Goal: Task Accomplishment & Management: Use online tool/utility

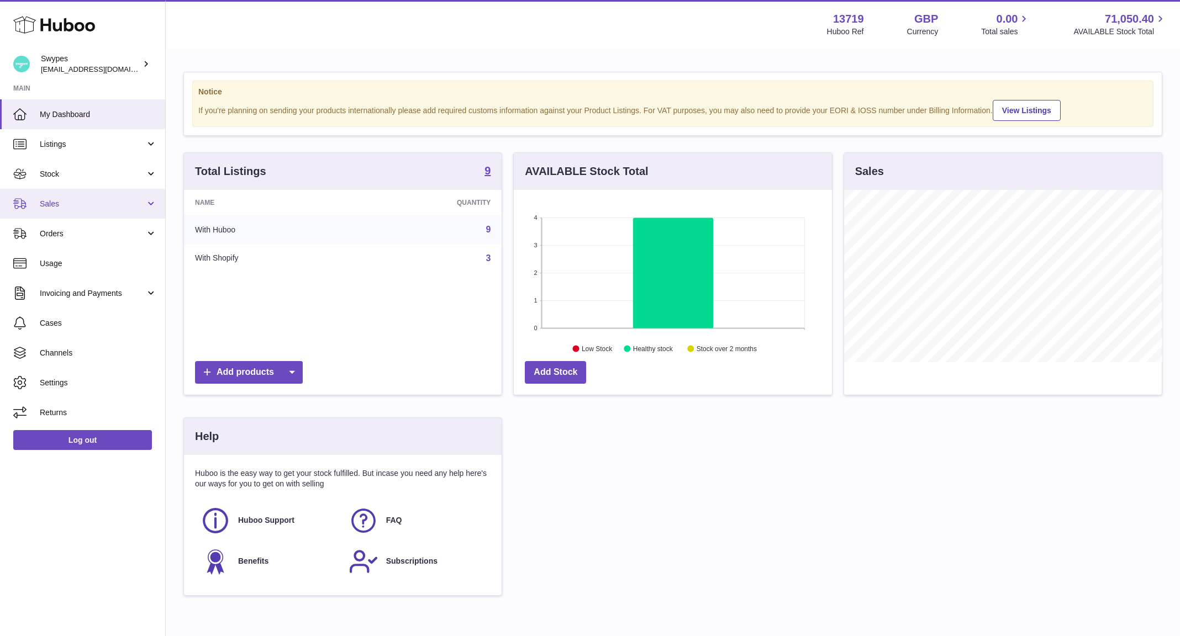
scroll to position [172, 318]
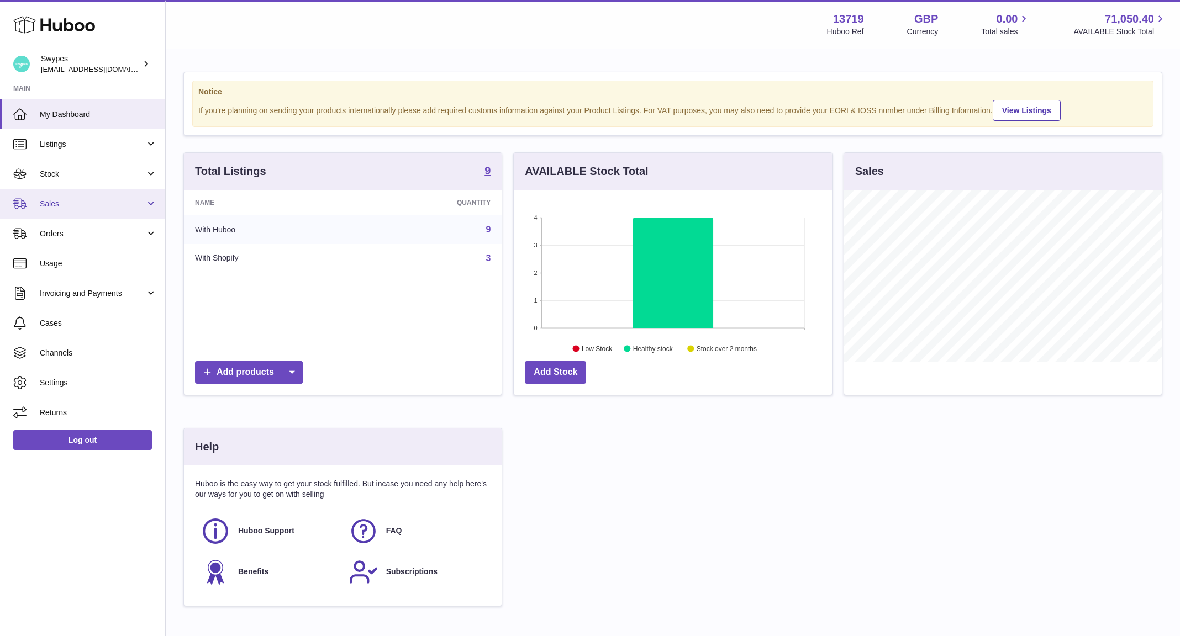
click at [124, 214] on link "Sales" at bounding box center [82, 204] width 165 height 30
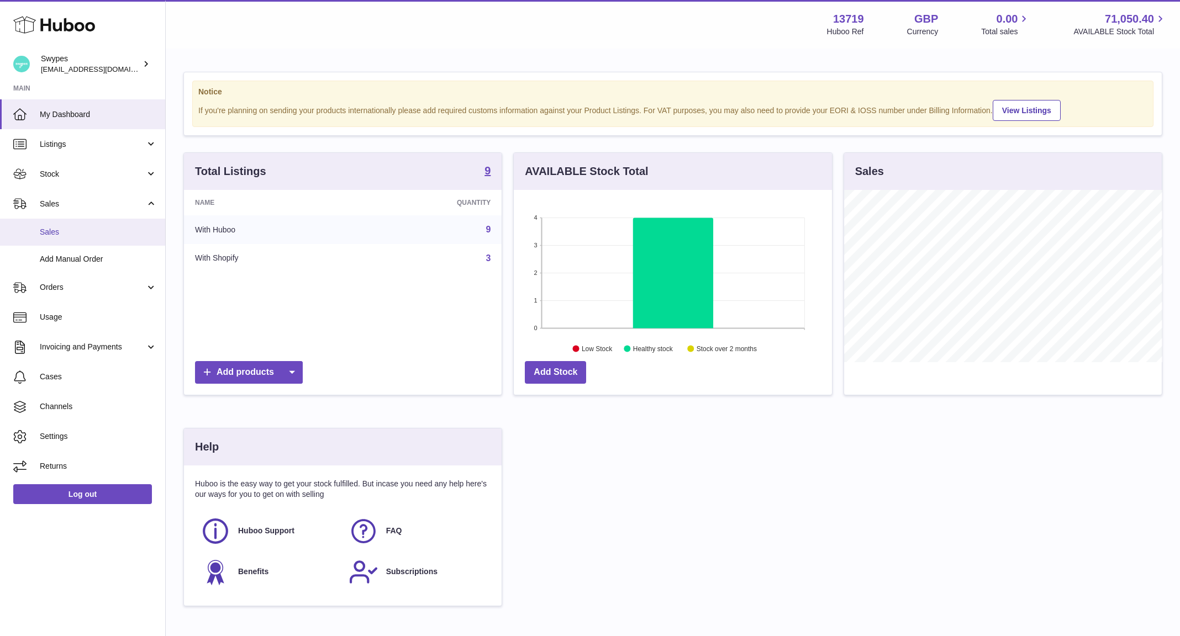
click at [124, 237] on span "Sales" at bounding box center [98, 232] width 117 height 10
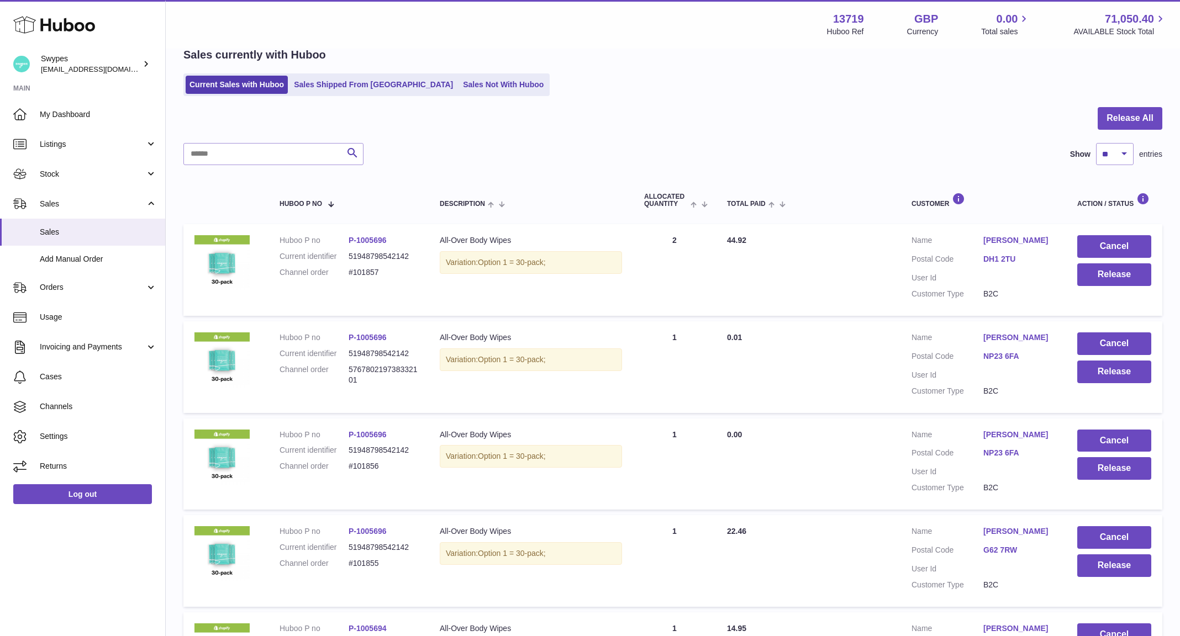
scroll to position [73, 0]
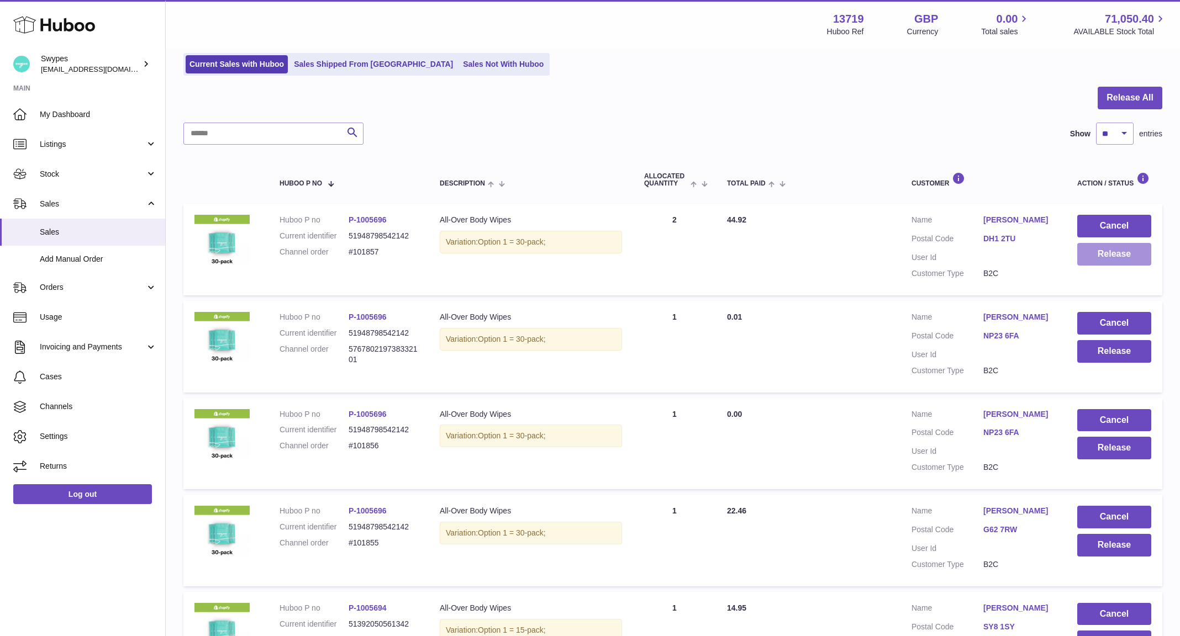
click at [1097, 252] on button "Release" at bounding box center [1114, 254] width 74 height 23
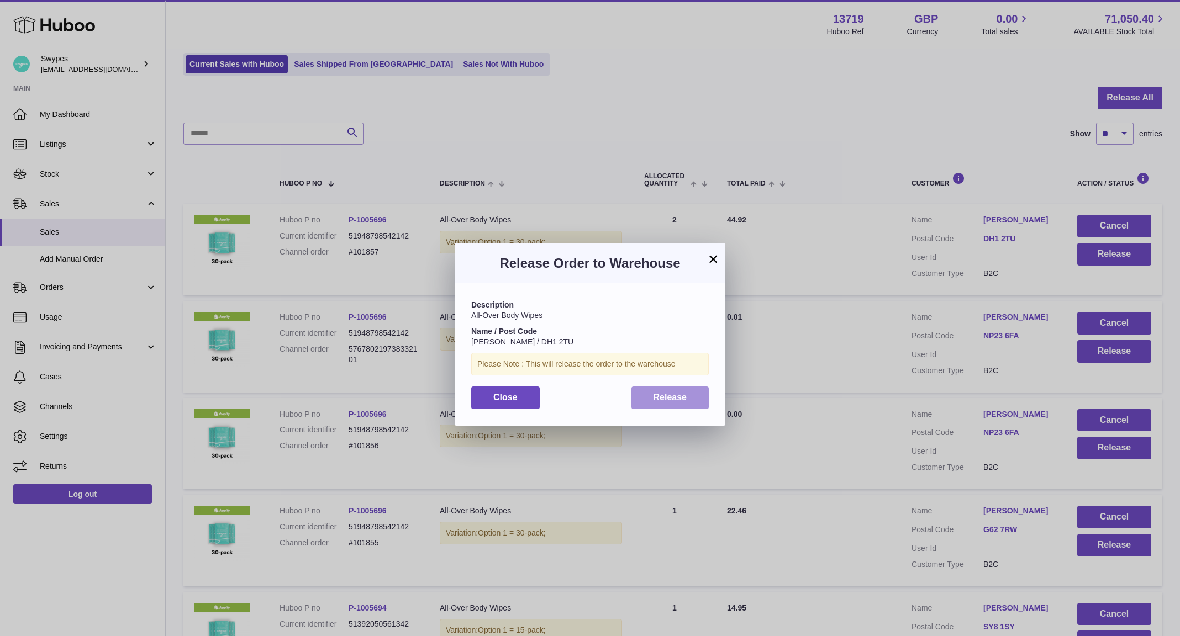
click at [688, 400] on button "Release" at bounding box center [670, 398] width 78 height 23
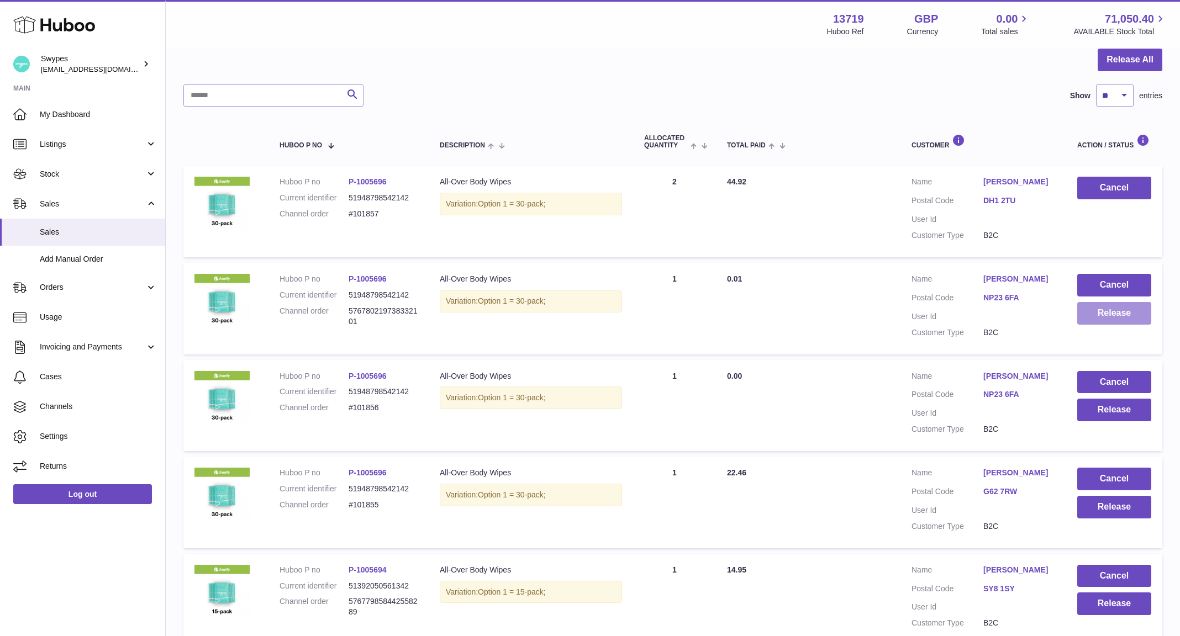
scroll to position [118, 0]
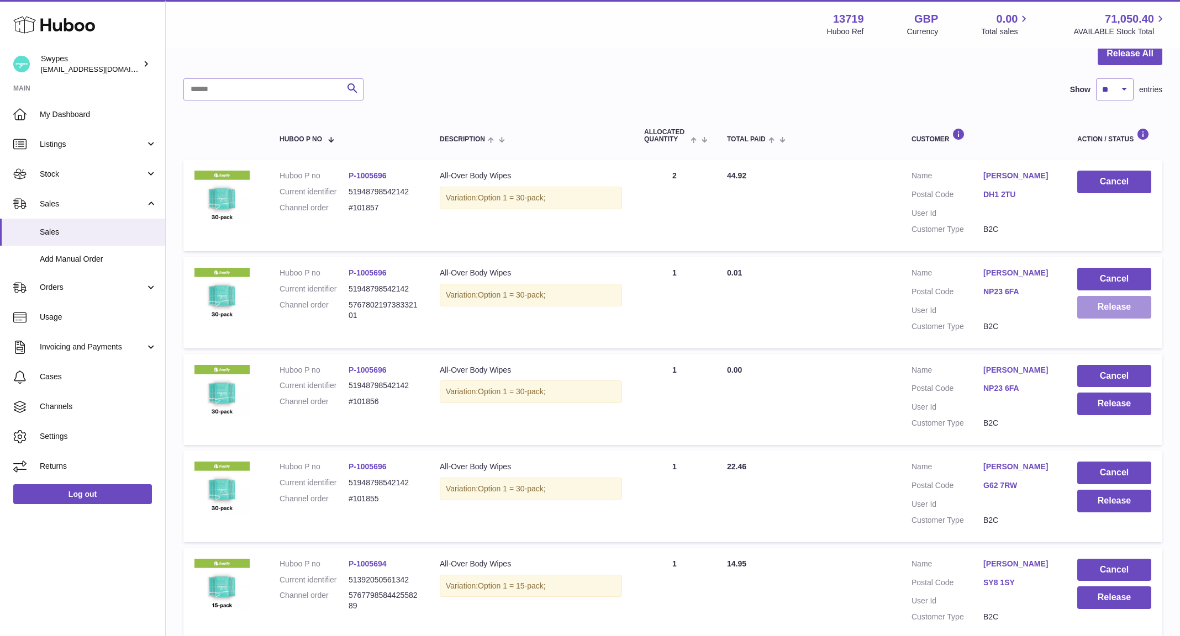
click at [1108, 308] on button "Release" at bounding box center [1114, 307] width 74 height 23
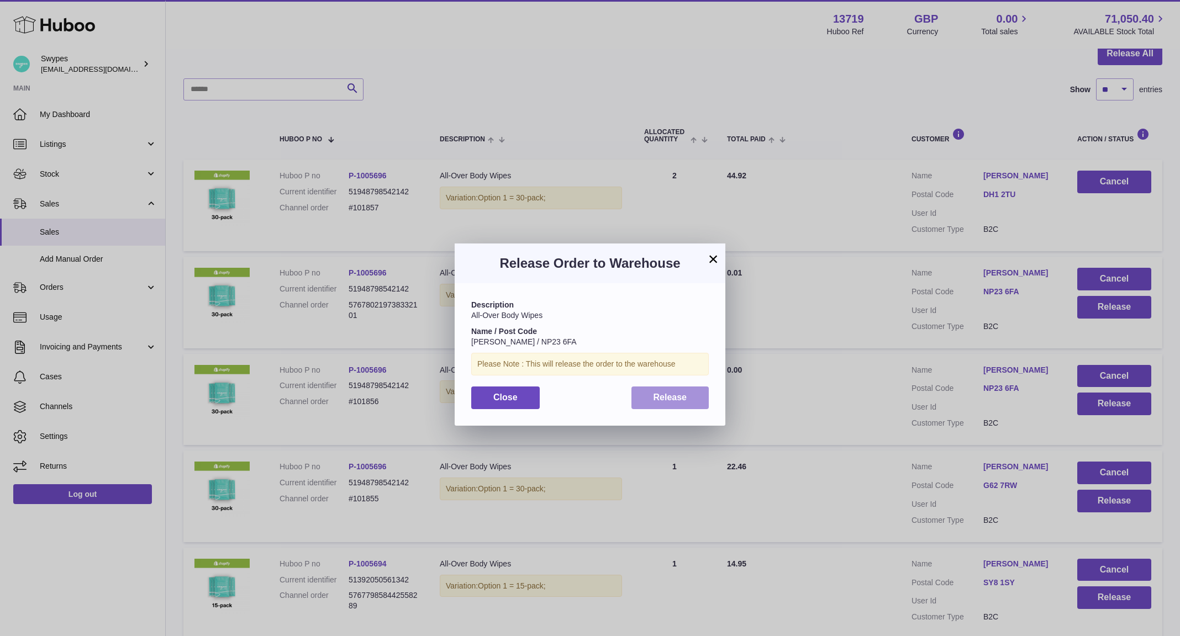
click at [666, 400] on span "Release" at bounding box center [670, 397] width 34 height 9
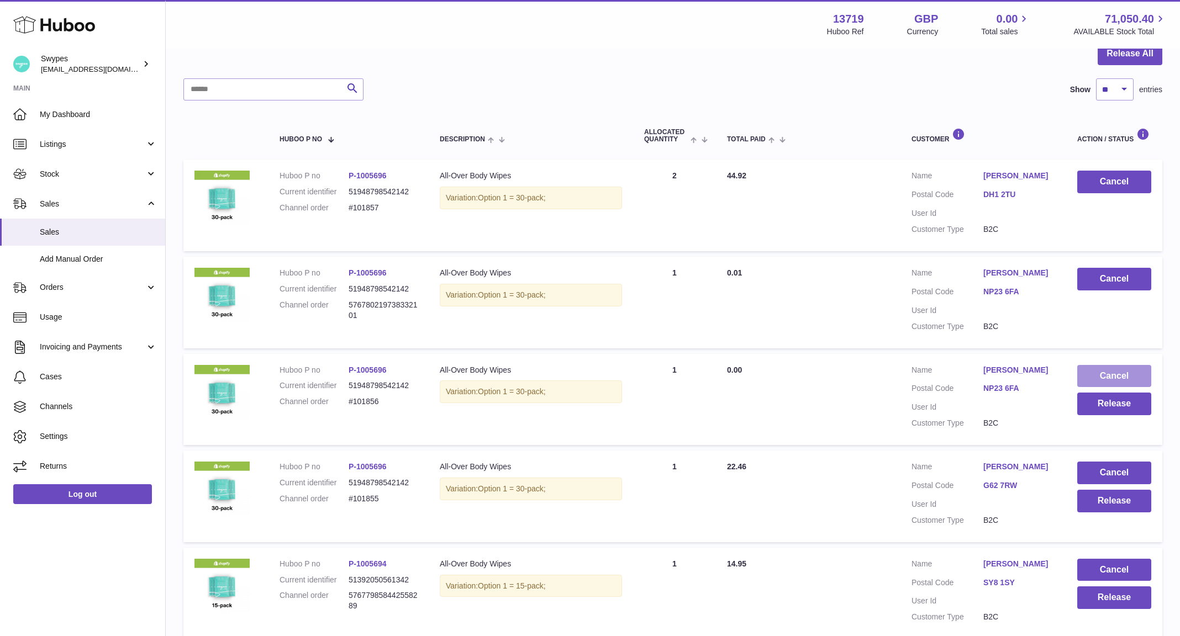
click at [1116, 374] on button "Cancel" at bounding box center [1114, 376] width 74 height 23
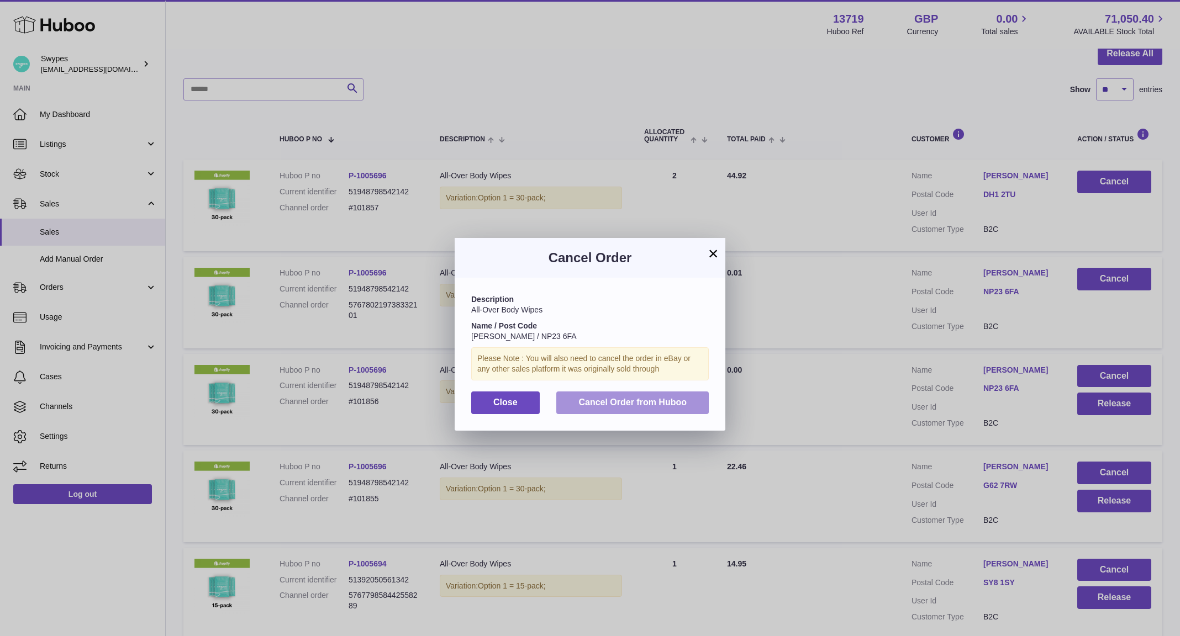
click at [612, 404] on span "Cancel Order from Huboo" at bounding box center [632, 402] width 108 height 9
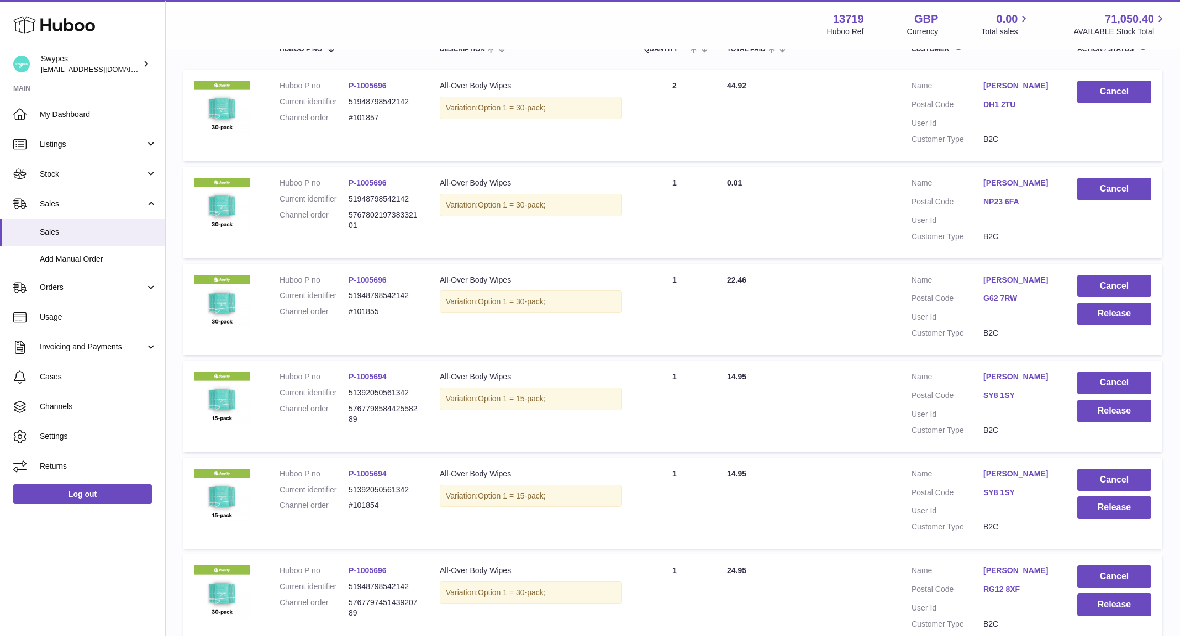
scroll to position [214, 0]
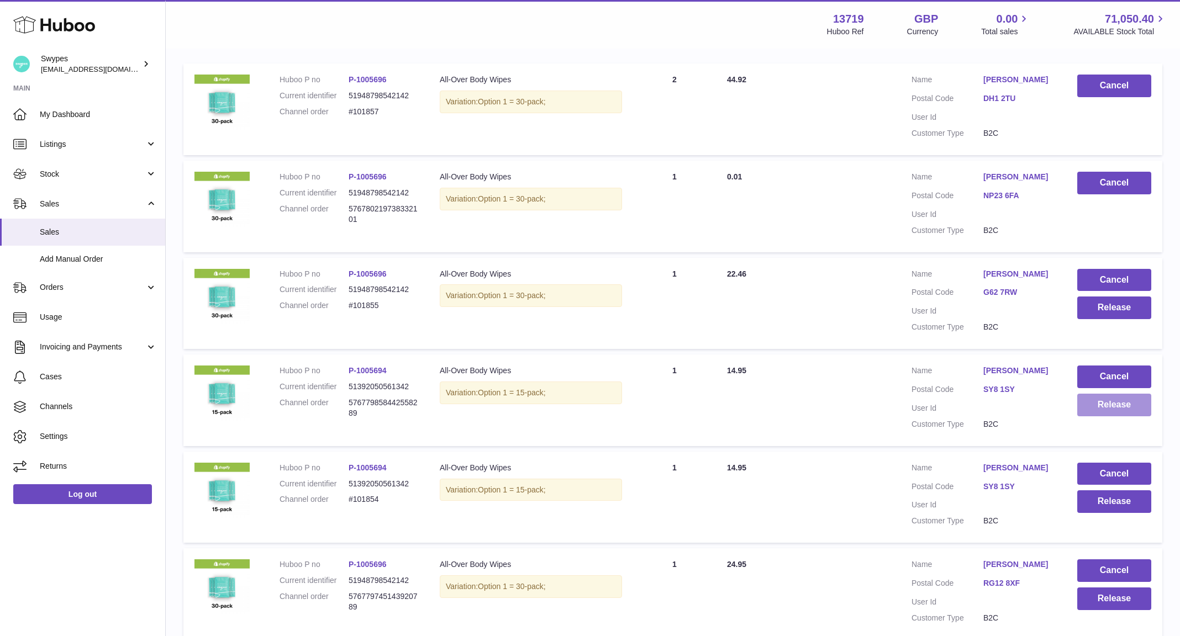
click at [1093, 409] on button "Release" at bounding box center [1114, 405] width 74 height 23
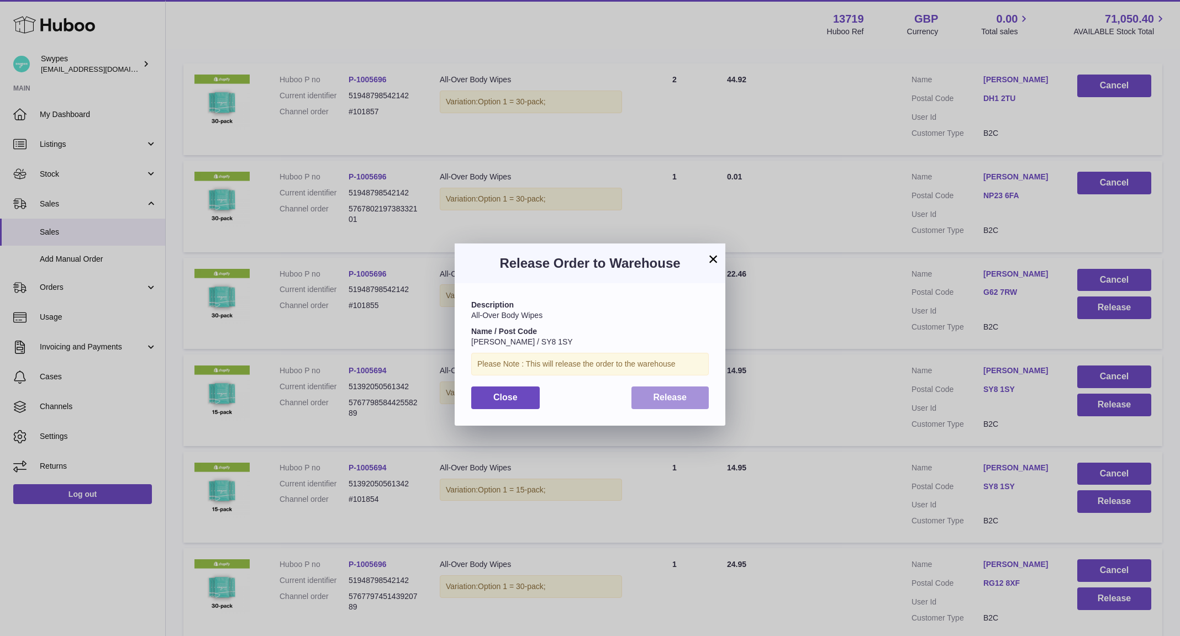
click at [689, 398] on button "Release" at bounding box center [670, 398] width 78 height 23
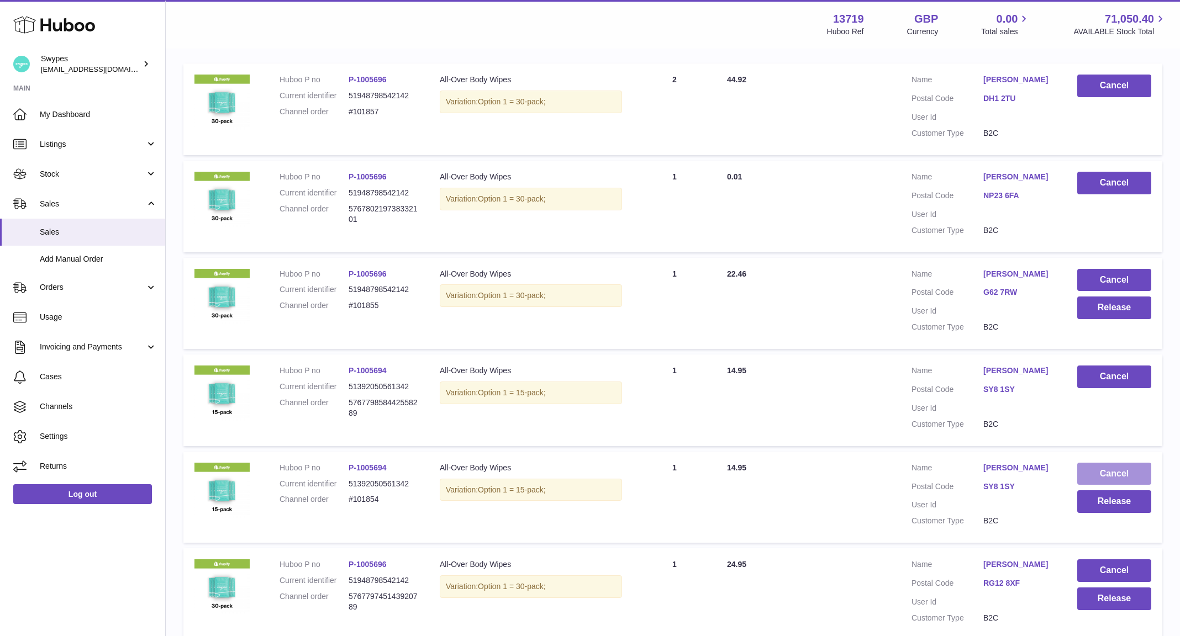
click at [1090, 463] on button "Cancel" at bounding box center [1114, 474] width 74 height 23
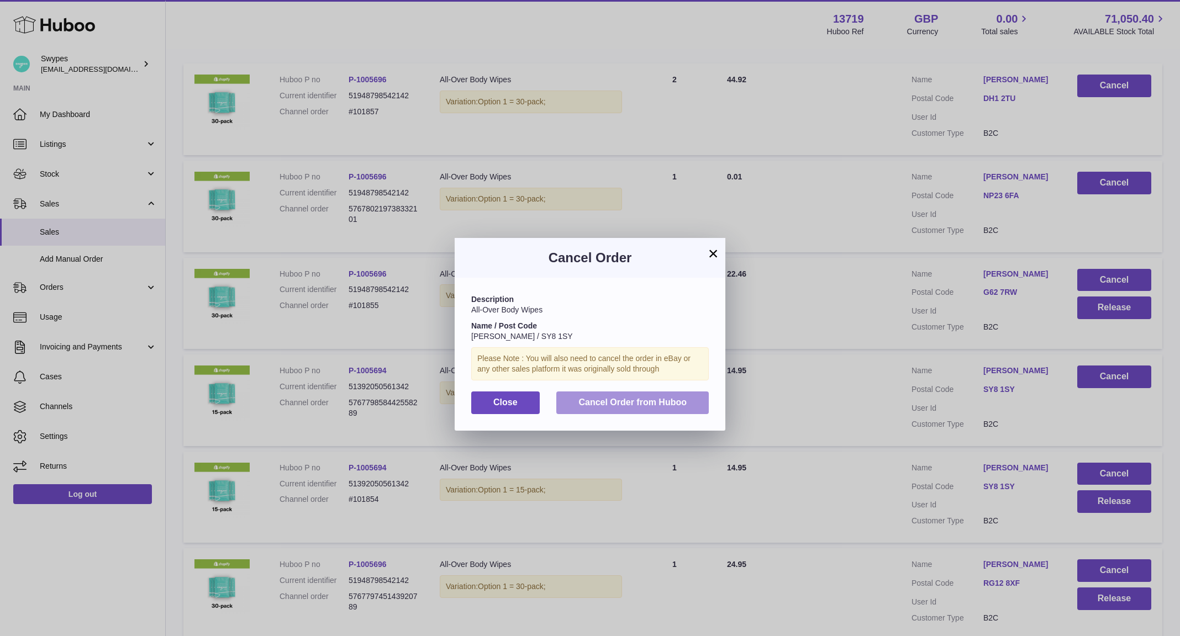
click at [696, 411] on button "Cancel Order from Huboo" at bounding box center [632, 403] width 152 height 23
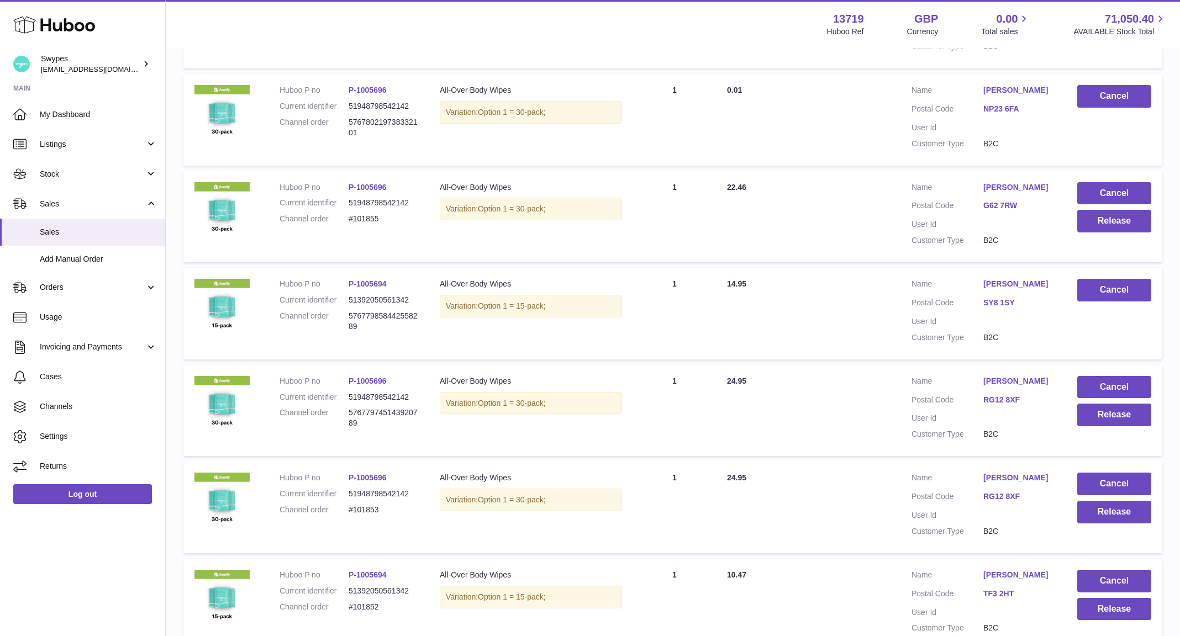
scroll to position [307, 0]
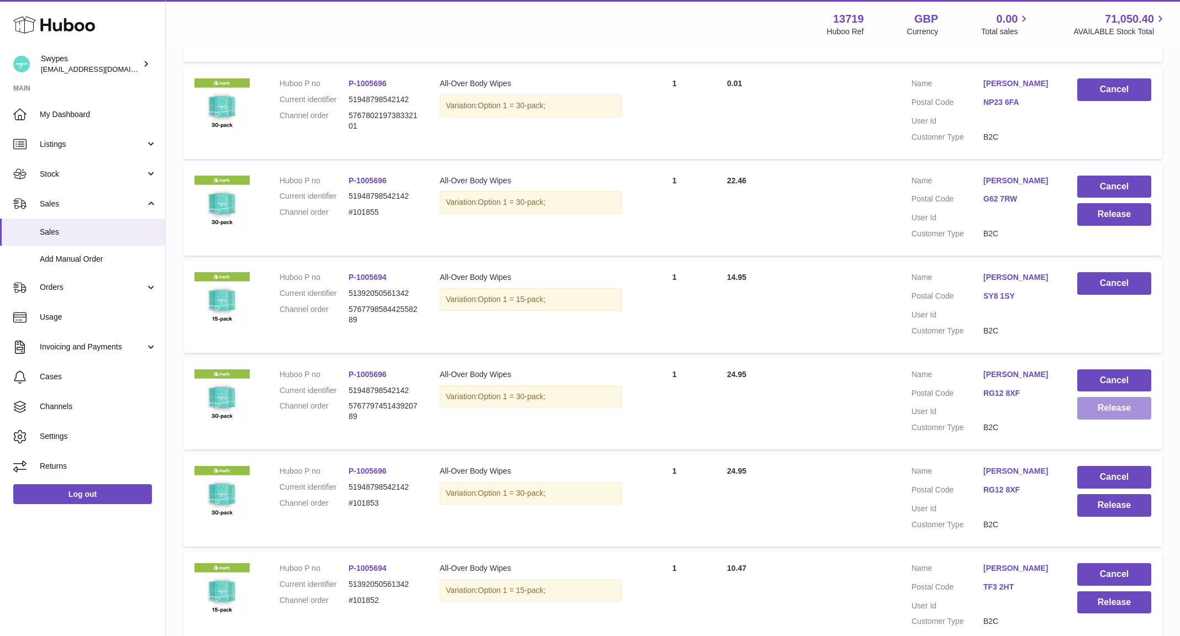
click at [1092, 413] on button "Release" at bounding box center [1114, 408] width 74 height 23
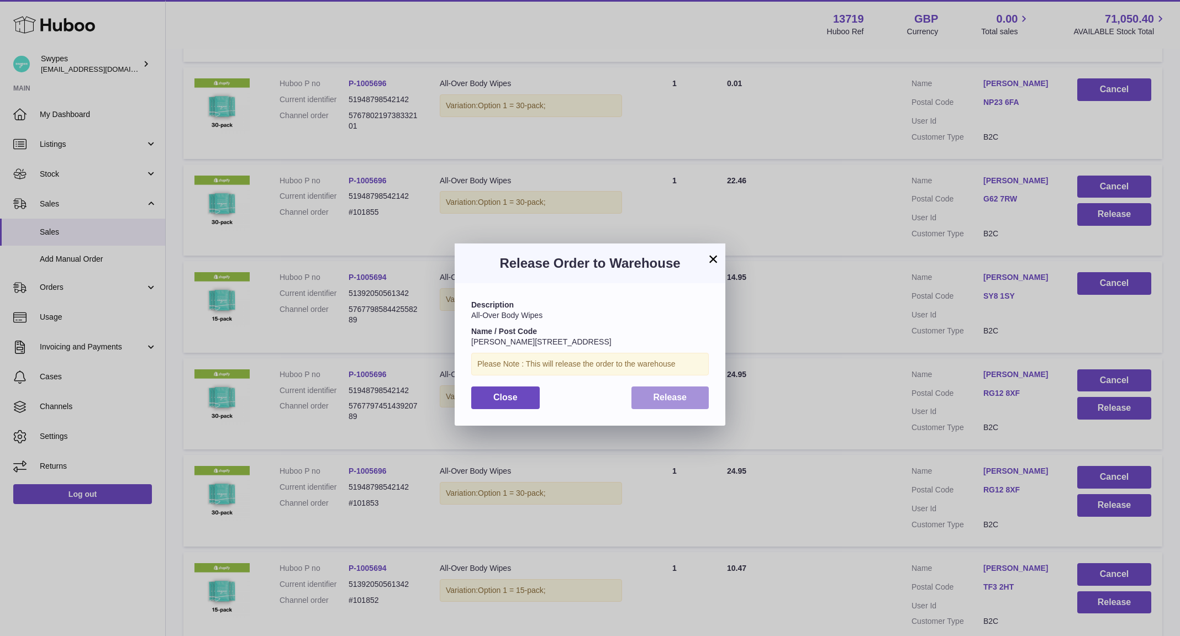
click at [659, 387] on button "Release" at bounding box center [670, 398] width 78 height 23
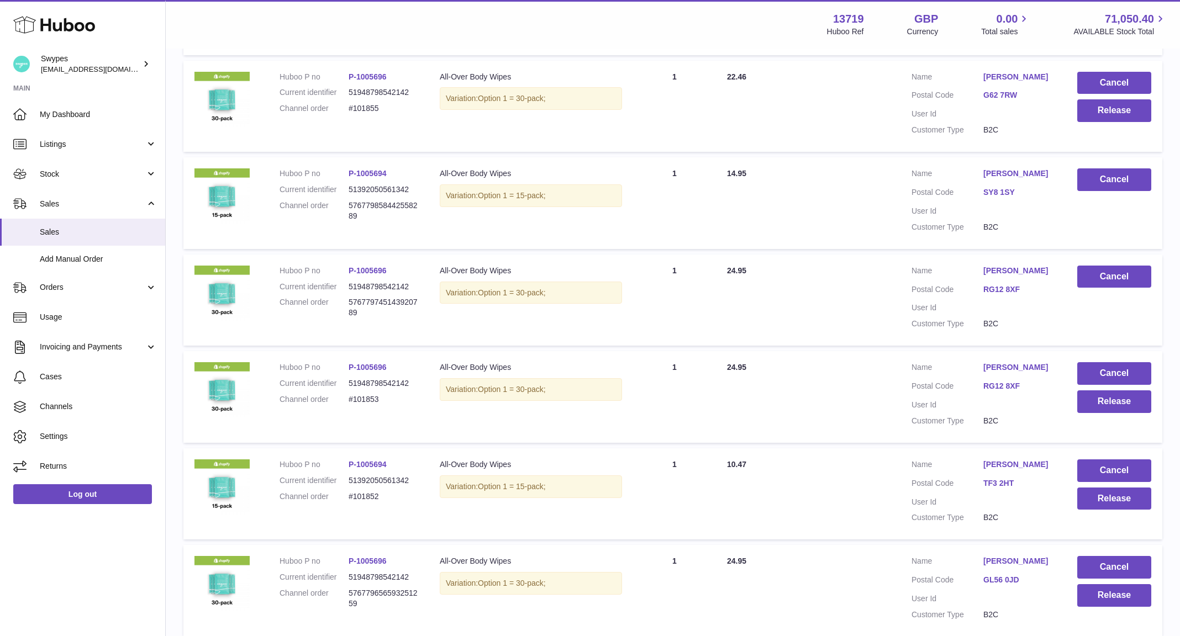
scroll to position [445, 0]
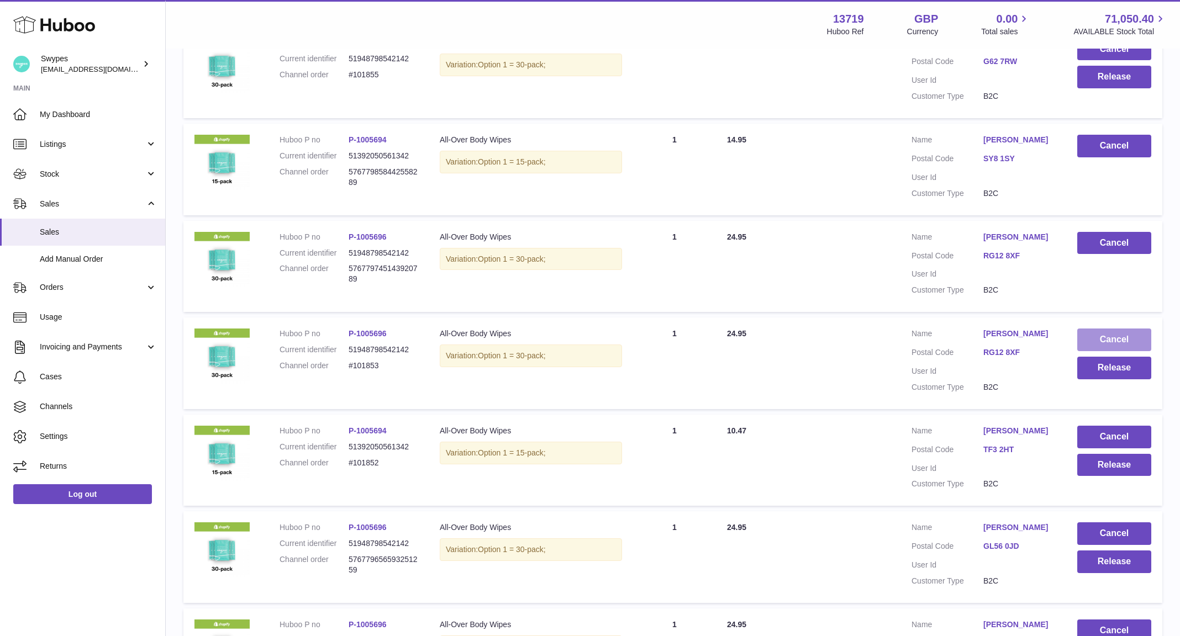
click at [1089, 340] on button "Cancel" at bounding box center [1114, 340] width 74 height 23
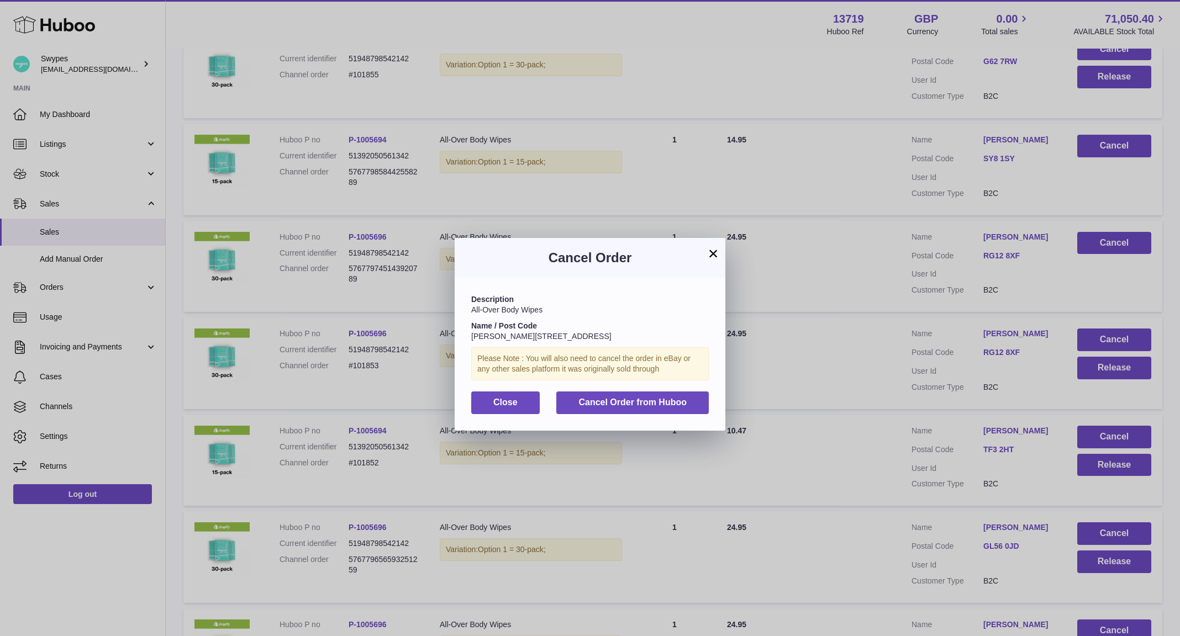
click at [693, 414] on div "Description All-Over Body Wipes Name / Post Code [PERSON_NAME] / RG12 8XF Pleas…" at bounding box center [590, 354] width 271 height 152
click at [691, 406] on button "Cancel Order from Huboo" at bounding box center [632, 403] width 152 height 23
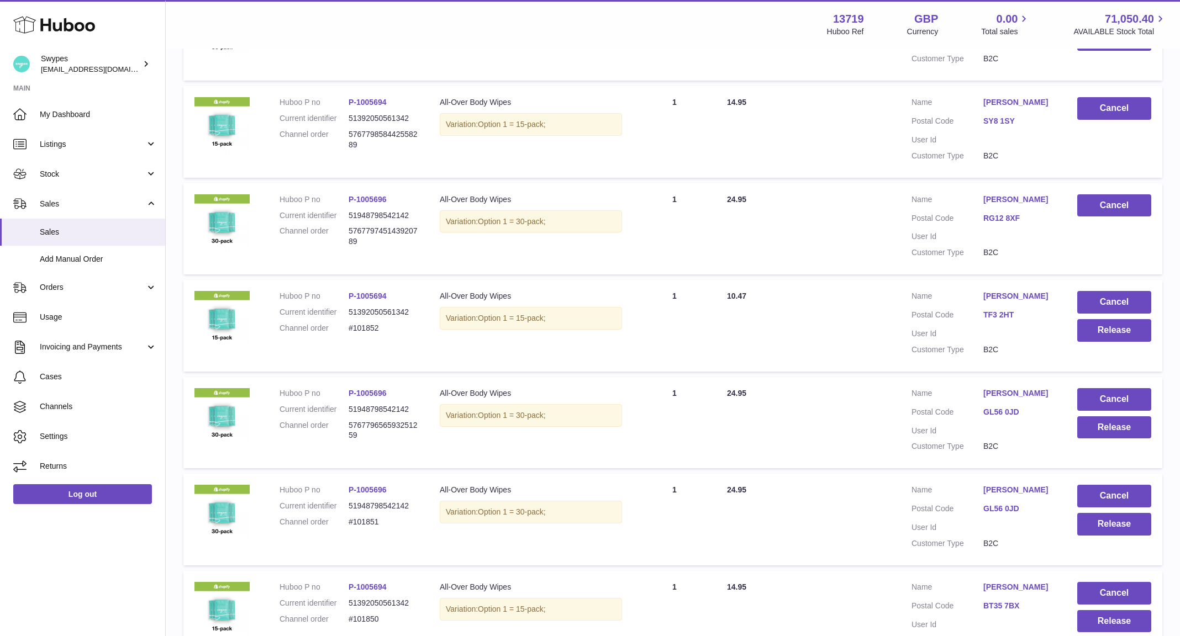
scroll to position [489, 0]
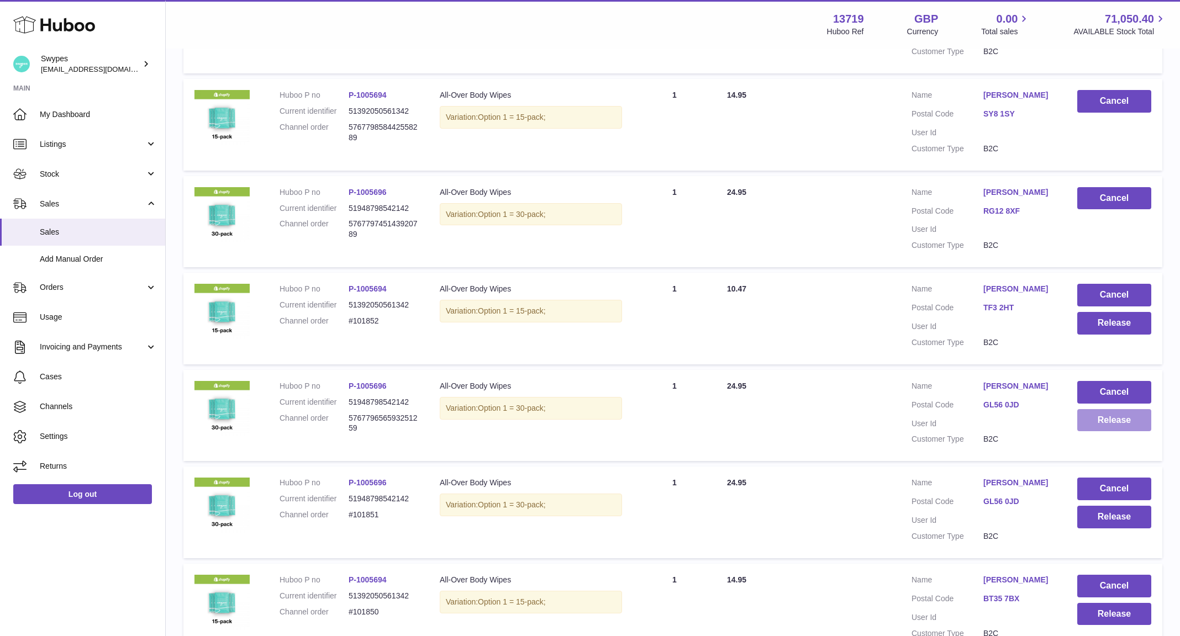
click at [1098, 432] on button "Release" at bounding box center [1114, 420] width 74 height 23
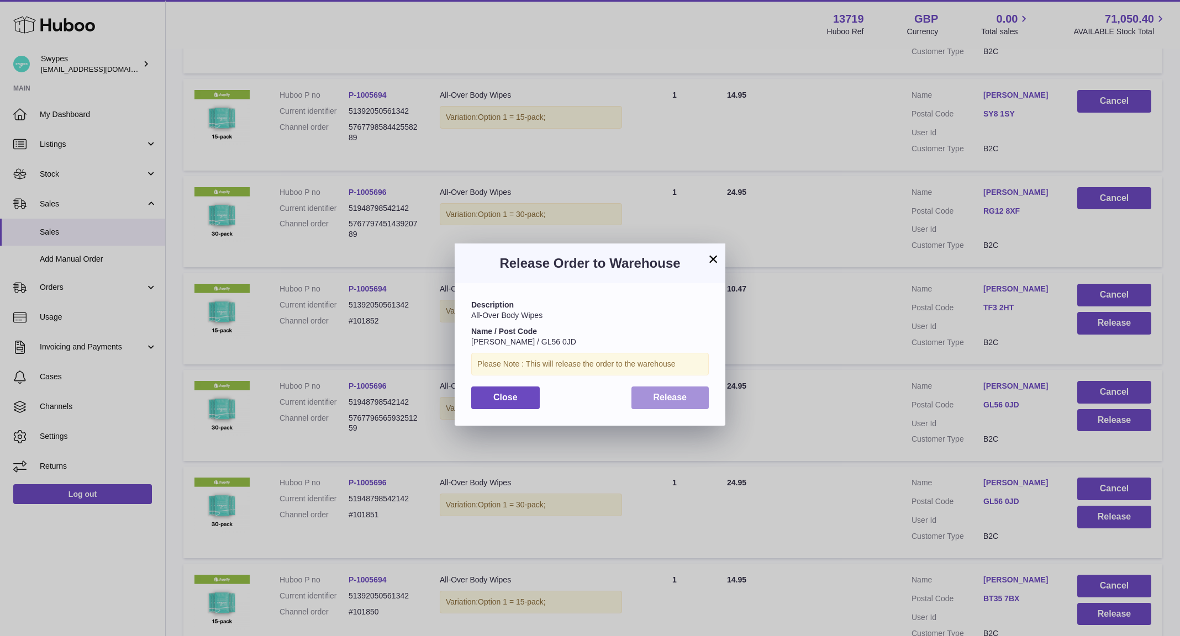
click at [691, 403] on button "Release" at bounding box center [670, 398] width 78 height 23
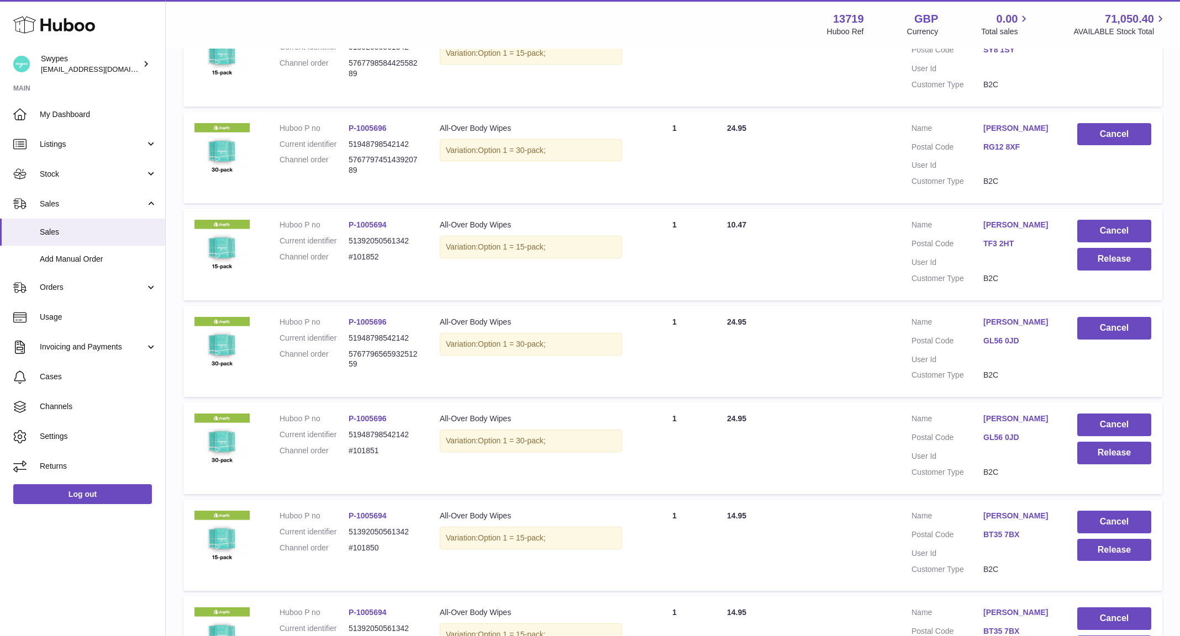
scroll to position [615, 0]
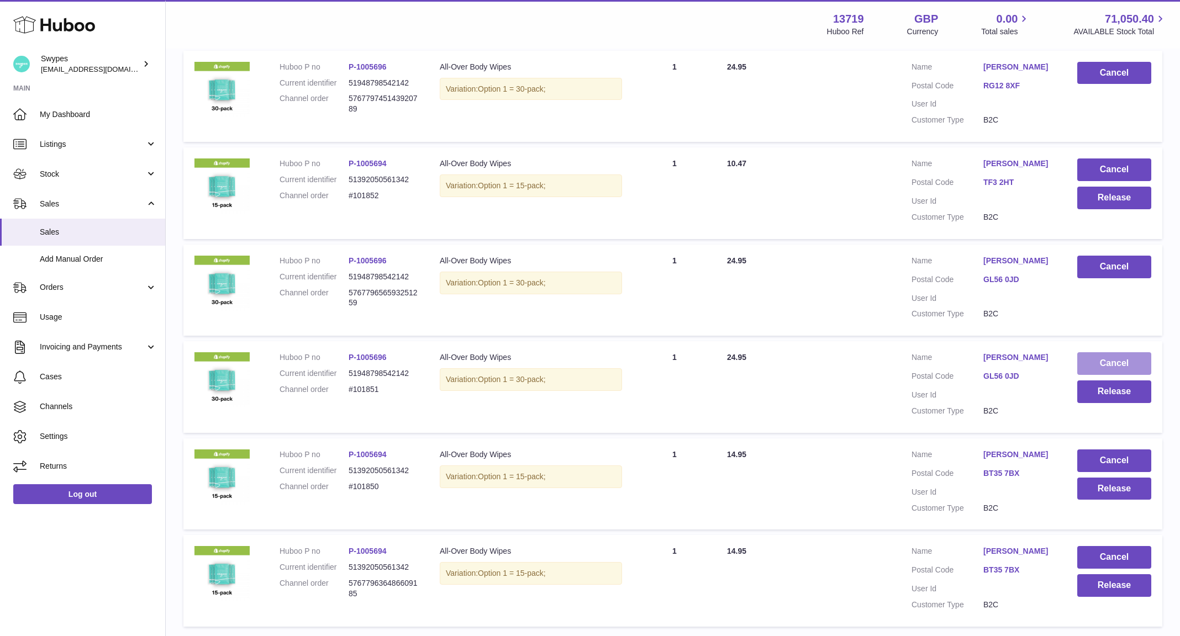
click at [1098, 371] on button "Cancel" at bounding box center [1114, 363] width 74 height 23
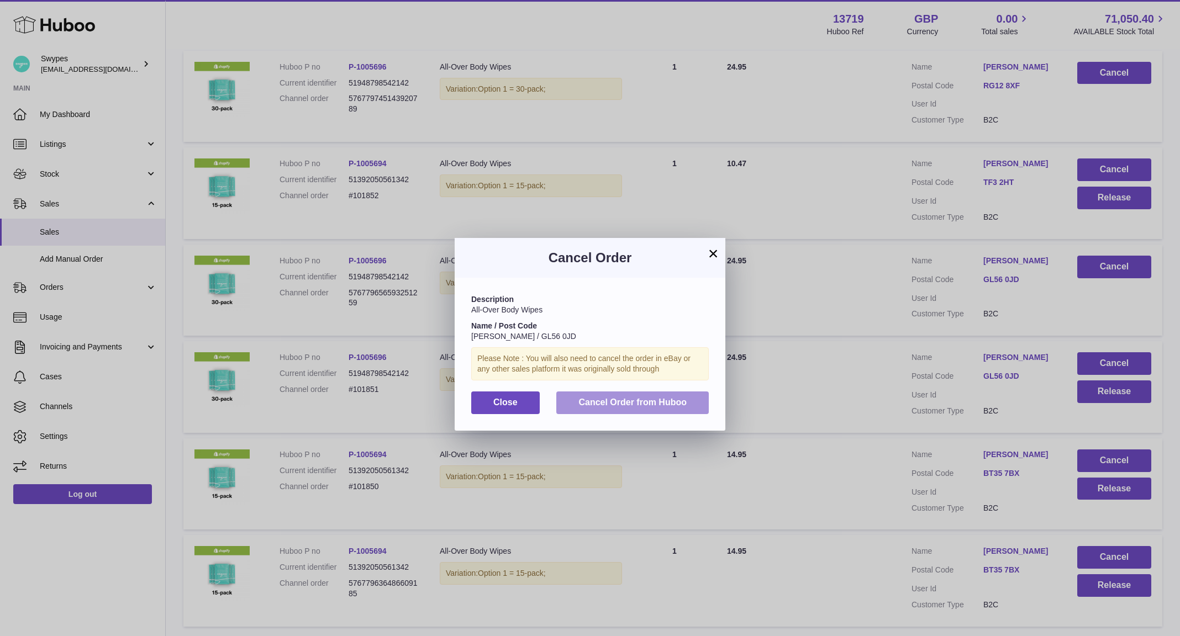
click at [701, 403] on button "Cancel Order from Huboo" at bounding box center [632, 403] width 152 height 23
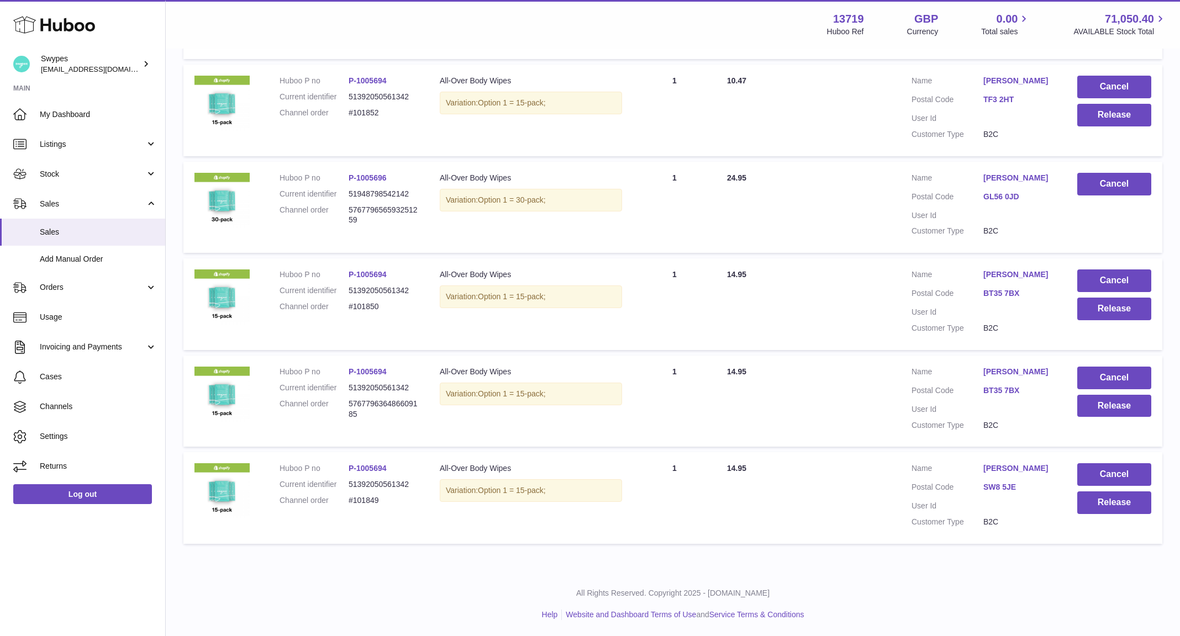
scroll to position [706, 0]
click at [1084, 403] on button "Release" at bounding box center [1114, 405] width 74 height 23
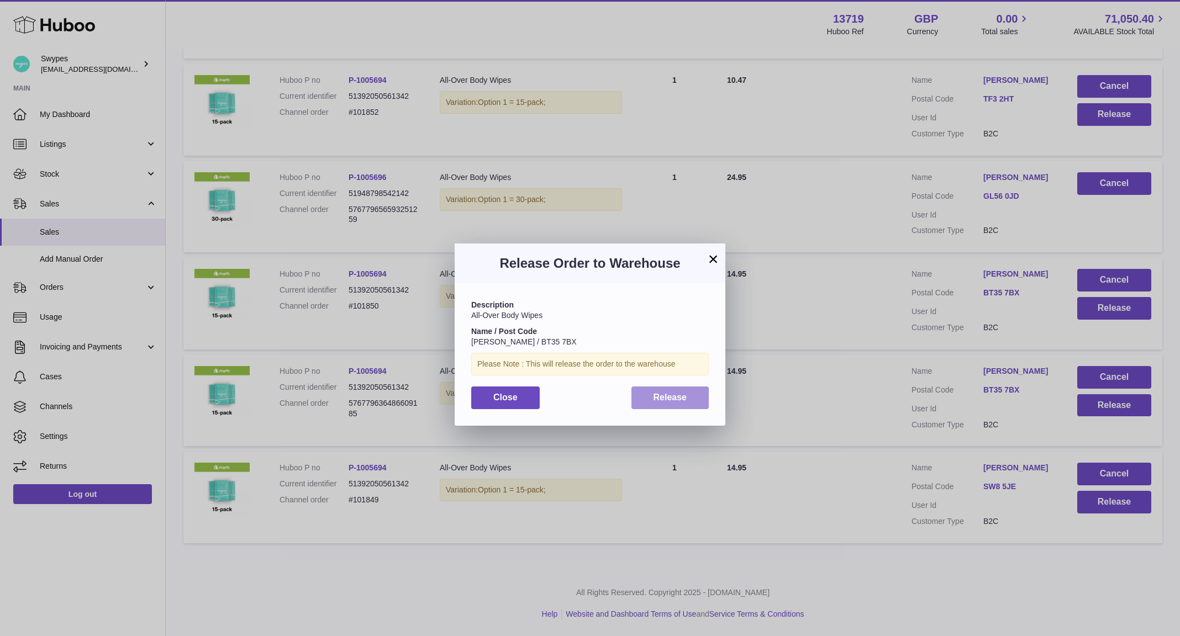
click at [685, 400] on span "Release" at bounding box center [670, 397] width 34 height 9
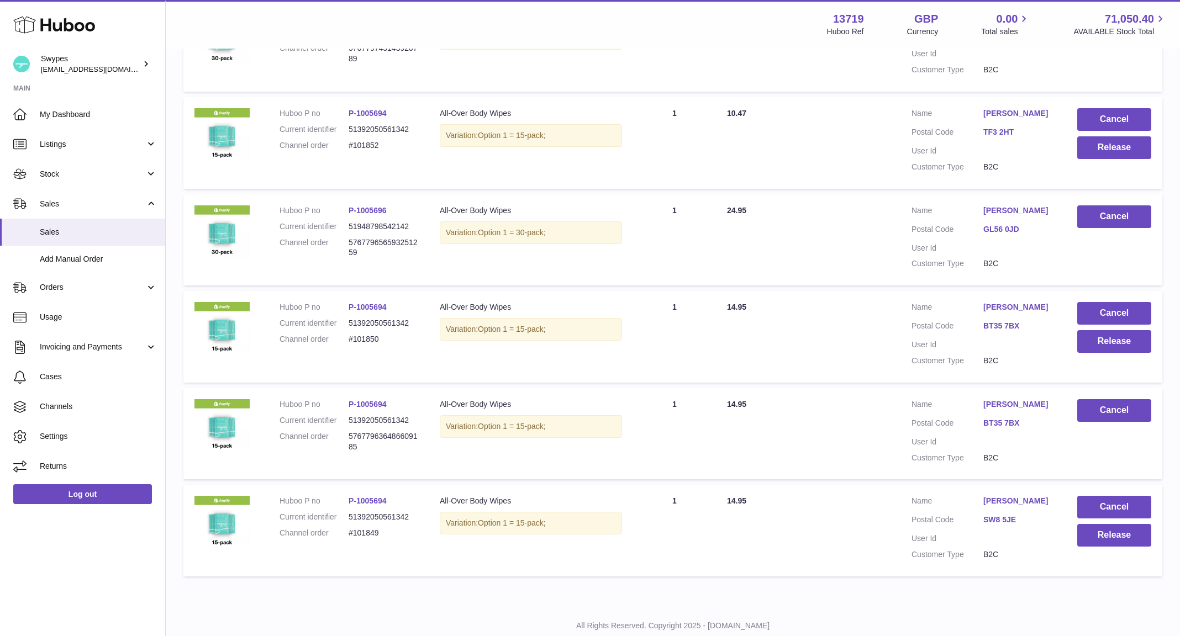
scroll to position [660, 0]
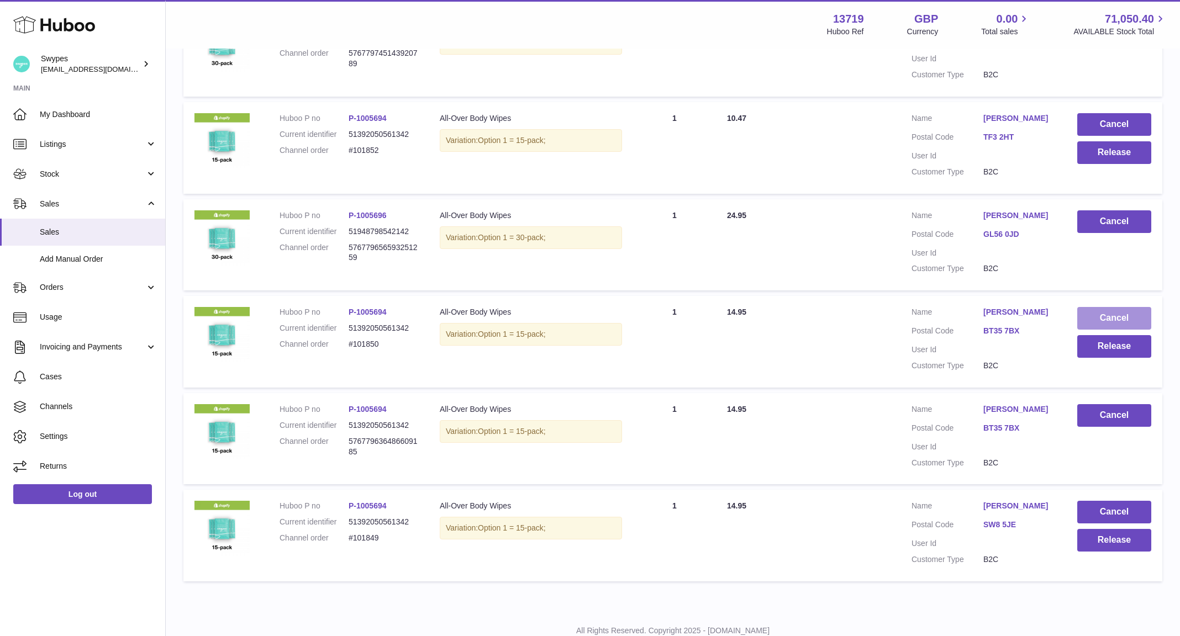
click at [1094, 326] on button "Cancel" at bounding box center [1114, 318] width 74 height 23
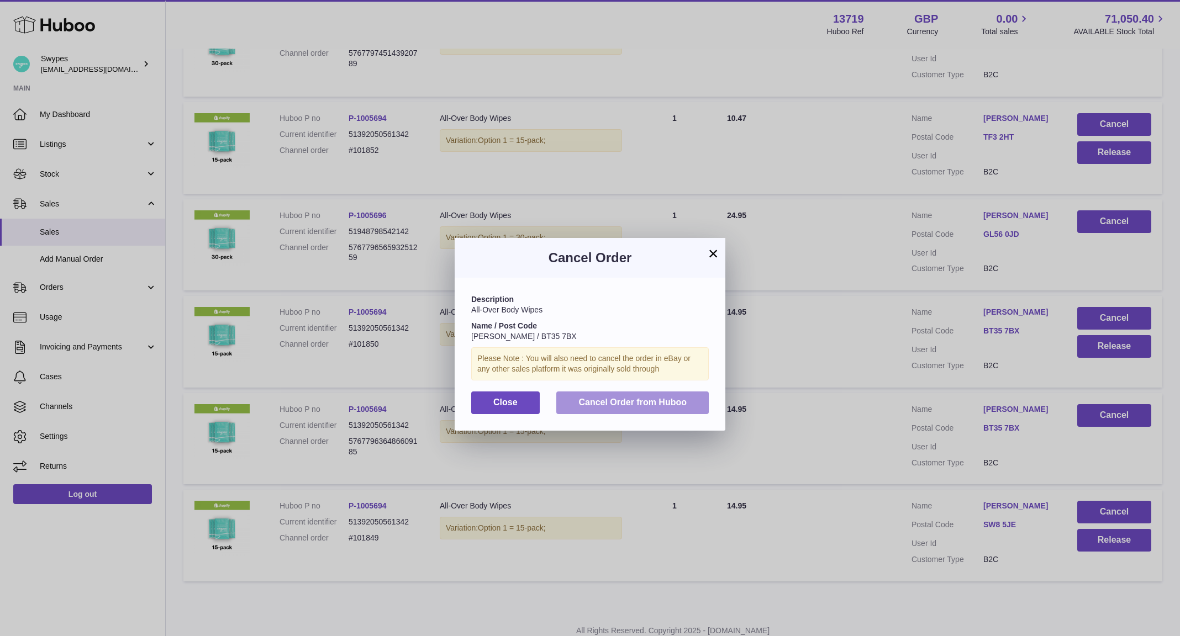
click at [684, 403] on span "Cancel Order from Huboo" at bounding box center [632, 402] width 108 height 9
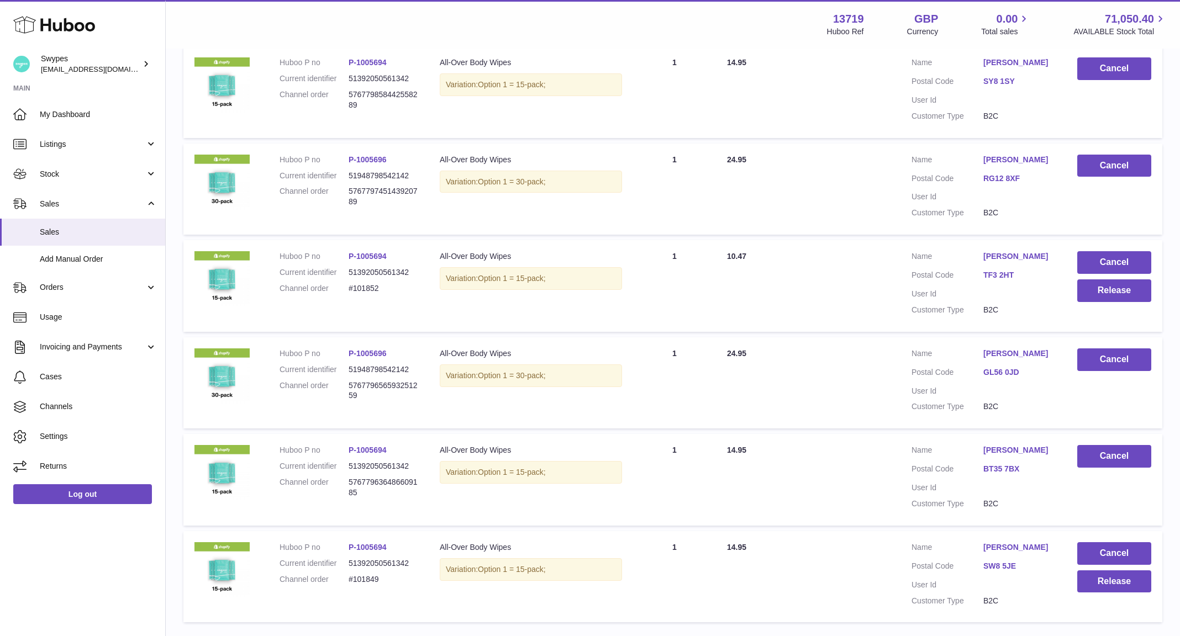
scroll to position [517, 0]
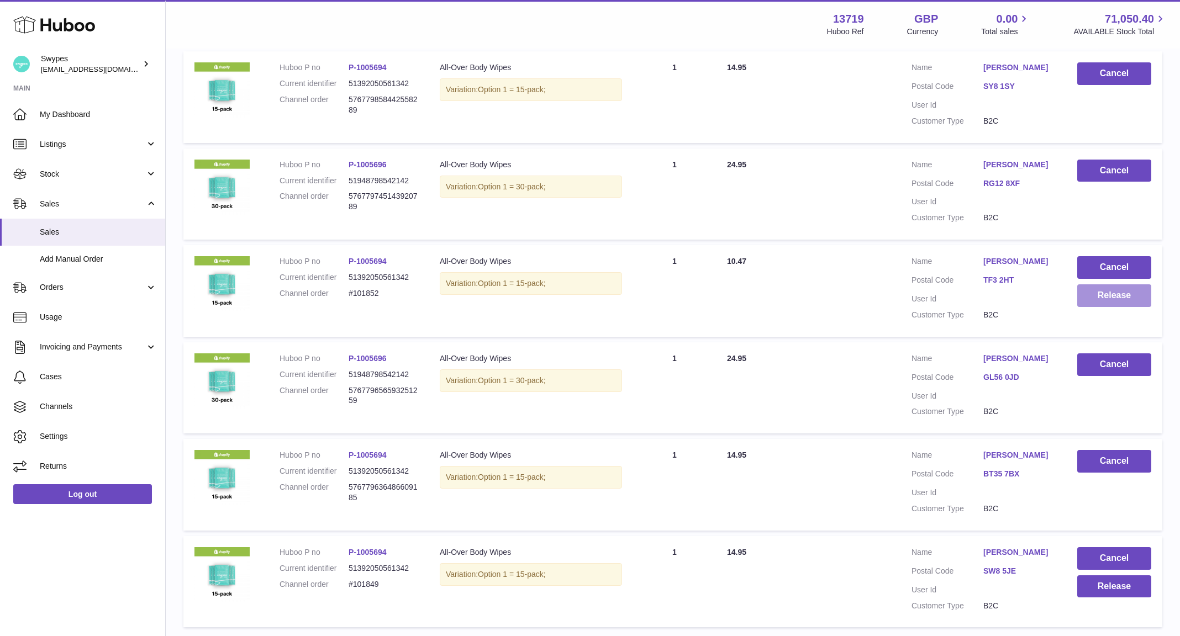
click at [1101, 300] on button "Release" at bounding box center [1114, 295] width 74 height 23
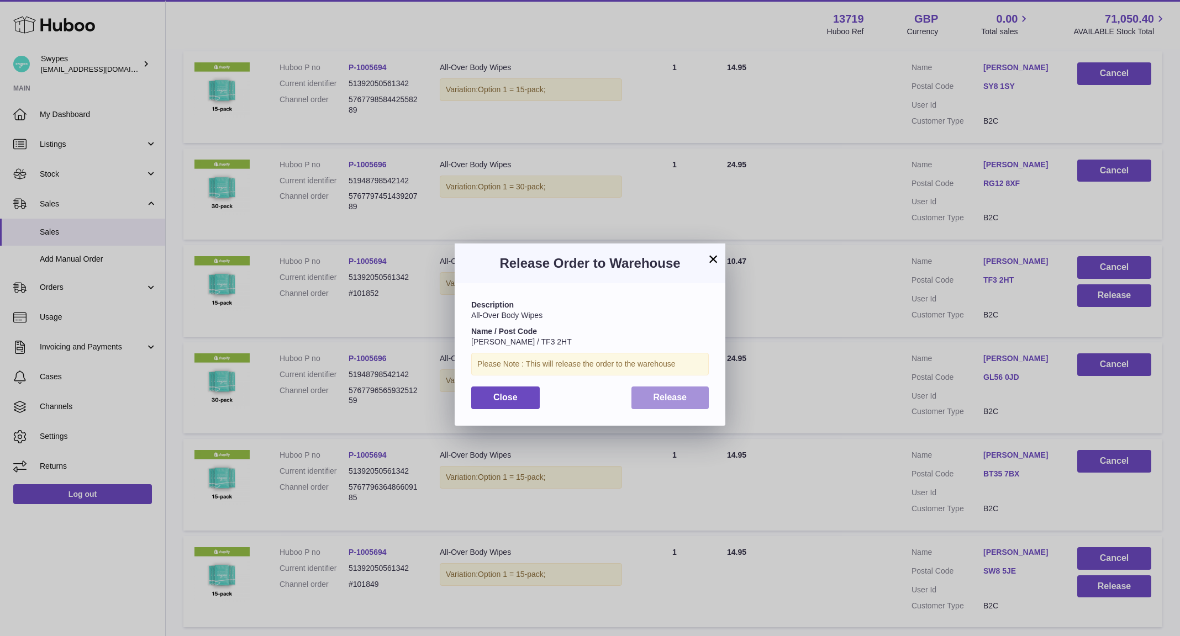
click at [664, 399] on span "Release" at bounding box center [670, 397] width 34 height 9
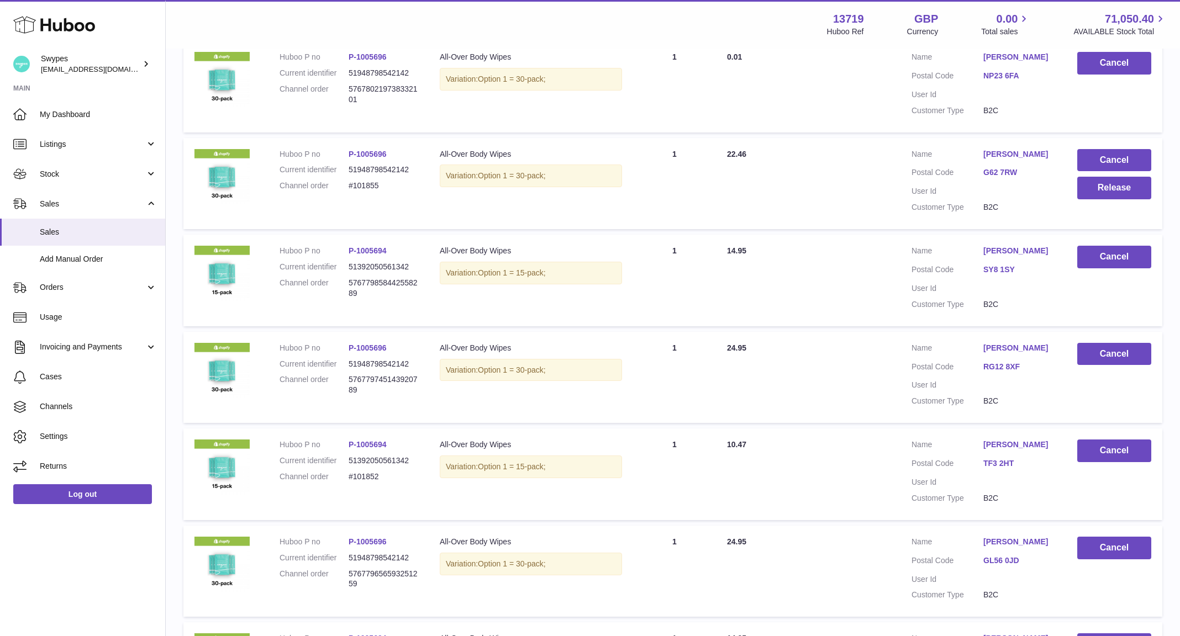
scroll to position [314, 0]
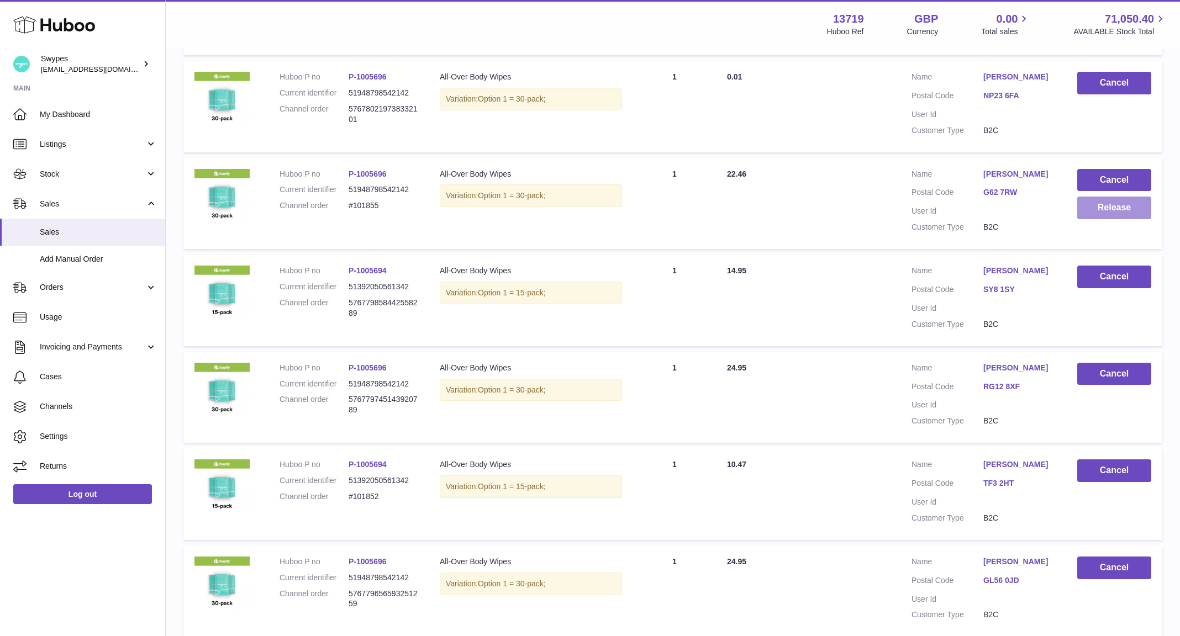
click at [1092, 208] on button "Release" at bounding box center [1114, 208] width 74 height 23
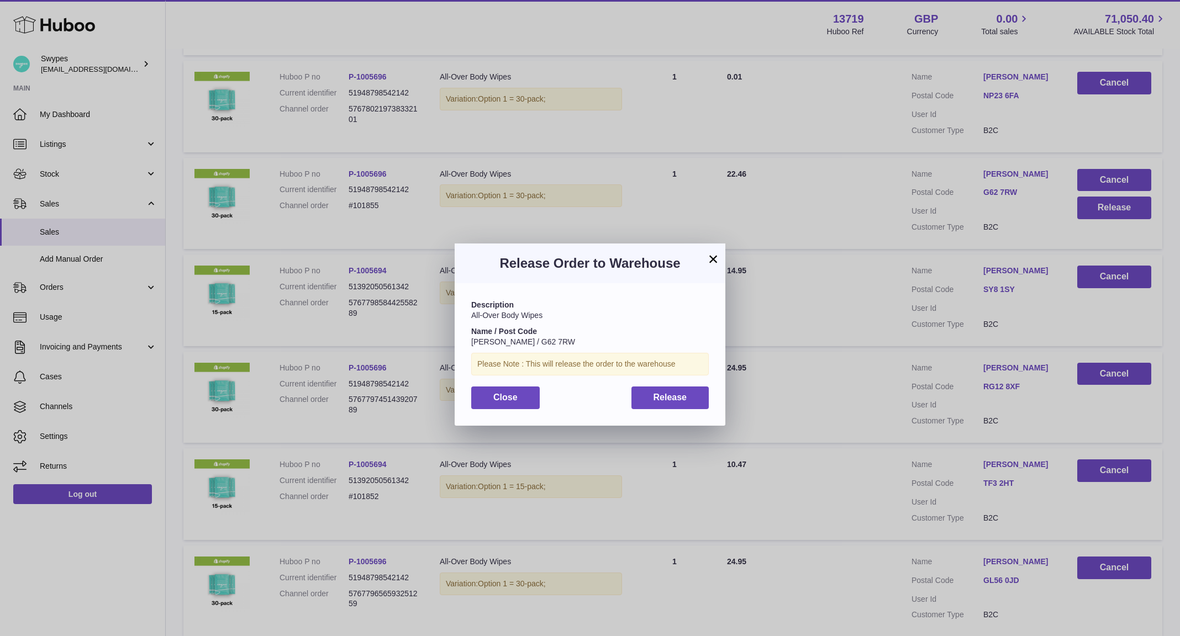
click at [677, 382] on div "Description All-Over Body Wipes Name / Post Code [PERSON_NAME] / G62 7RW Please…" at bounding box center [590, 354] width 271 height 142
click at [677, 387] on button "Release" at bounding box center [670, 398] width 78 height 23
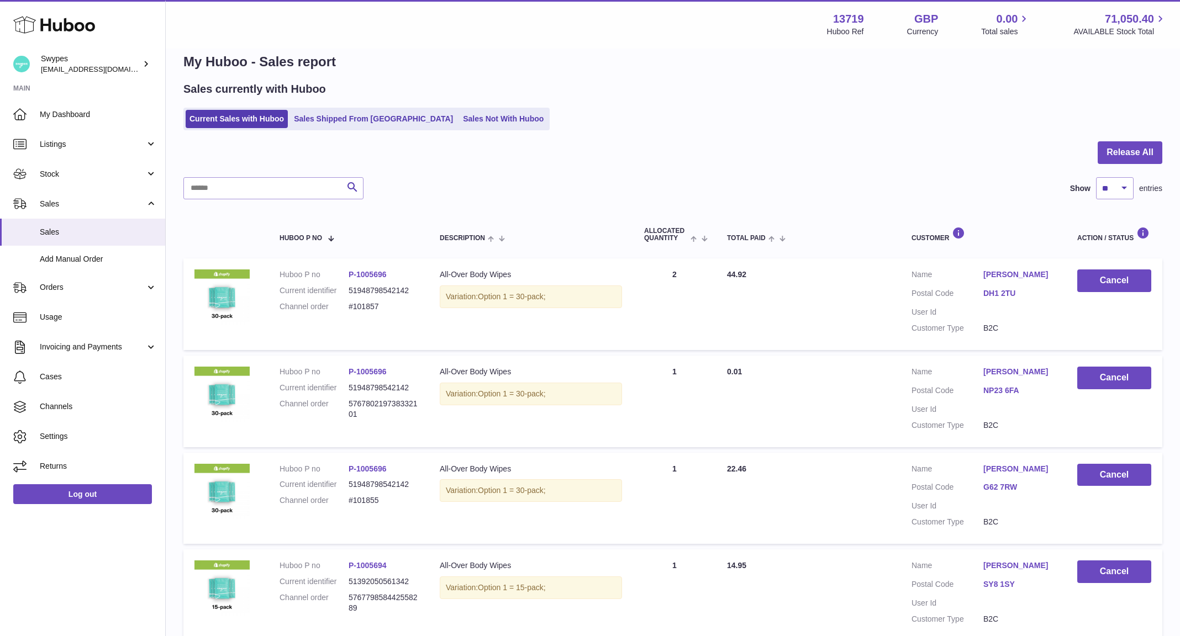
scroll to position [0, 0]
